Goal: Find specific page/section: Locate item on page

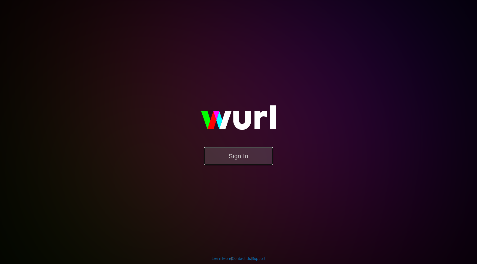
click at [235, 157] on button "Sign In" at bounding box center [238, 156] width 69 height 18
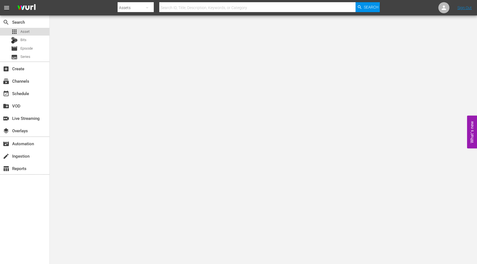
click at [25, 30] on span "Asset" at bounding box center [24, 32] width 9 height 6
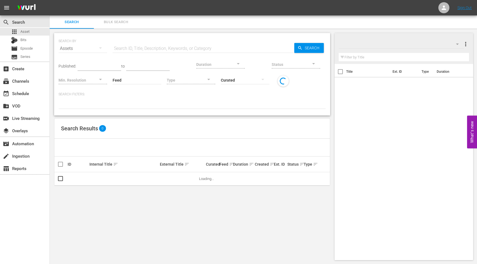
click at [147, 49] on input "text" at bounding box center [204, 48] width 182 height 13
paste input "Myths About Perimenopause and Menopause"
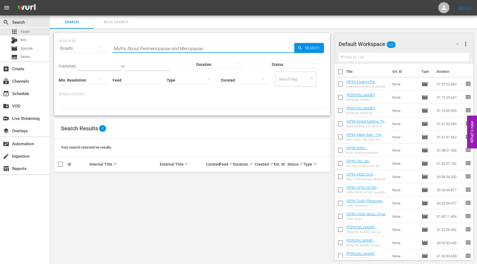
type input "Myths About Perimenopause and Menopause"
